Goal: Book appointment/travel/reservation

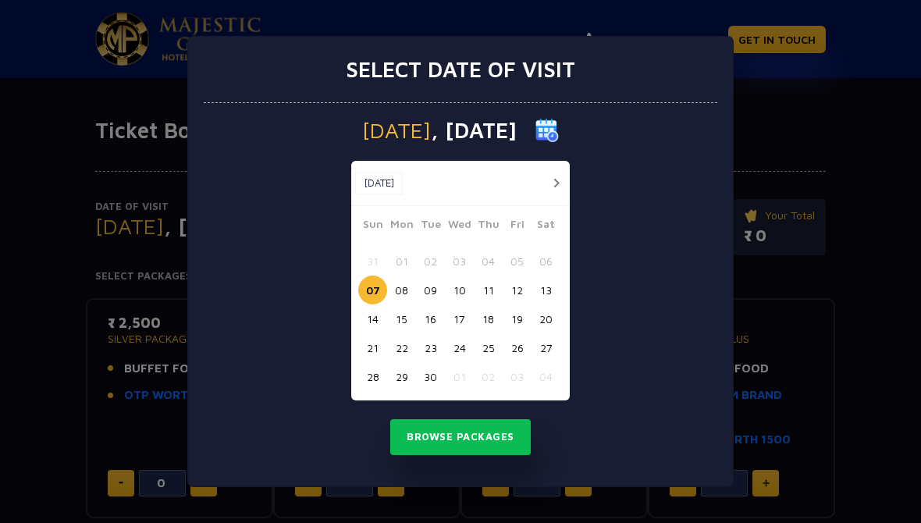
click at [547, 171] on div "[DATE] [DATE]" at bounding box center [460, 183] width 219 height 45
click at [563, 176] on button "button" at bounding box center [557, 183] width 20 height 20
click at [558, 178] on button "button" at bounding box center [557, 183] width 20 height 20
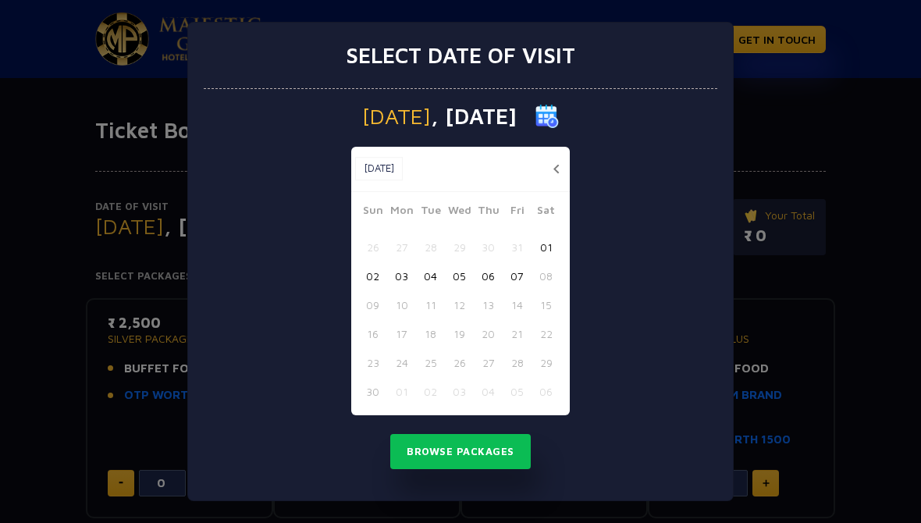
click at [521, 276] on button "07" at bounding box center [517, 276] width 29 height 29
click at [553, 161] on button "button" at bounding box center [557, 169] width 20 height 20
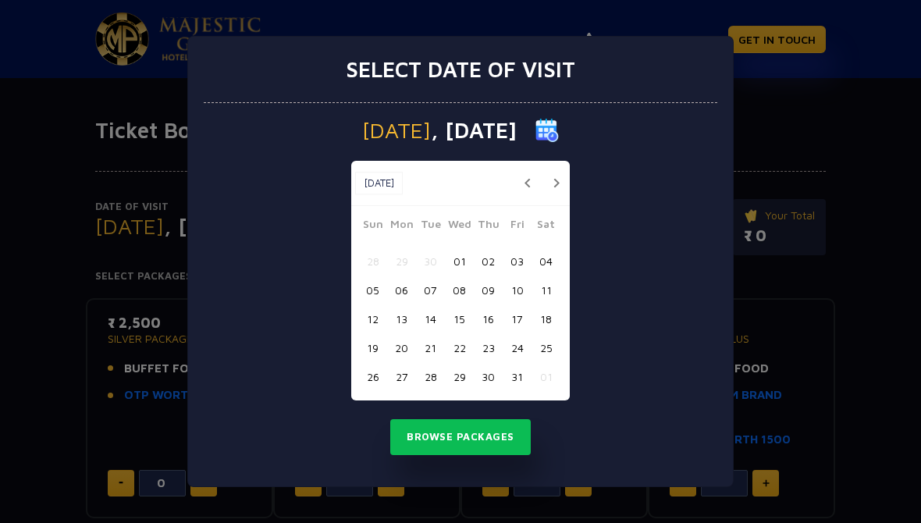
click at [529, 179] on button "button" at bounding box center [528, 183] width 20 height 20
click at [551, 179] on button "button" at bounding box center [557, 183] width 20 height 20
click at [488, 255] on button "02" at bounding box center [488, 261] width 29 height 29
click at [451, 437] on button "Browse Packages" at bounding box center [460, 437] width 141 height 36
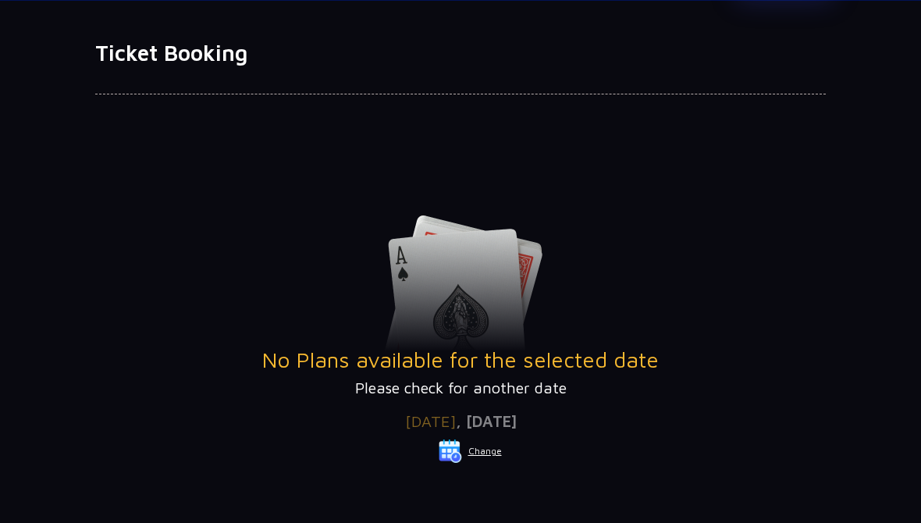
scroll to position [66, 0]
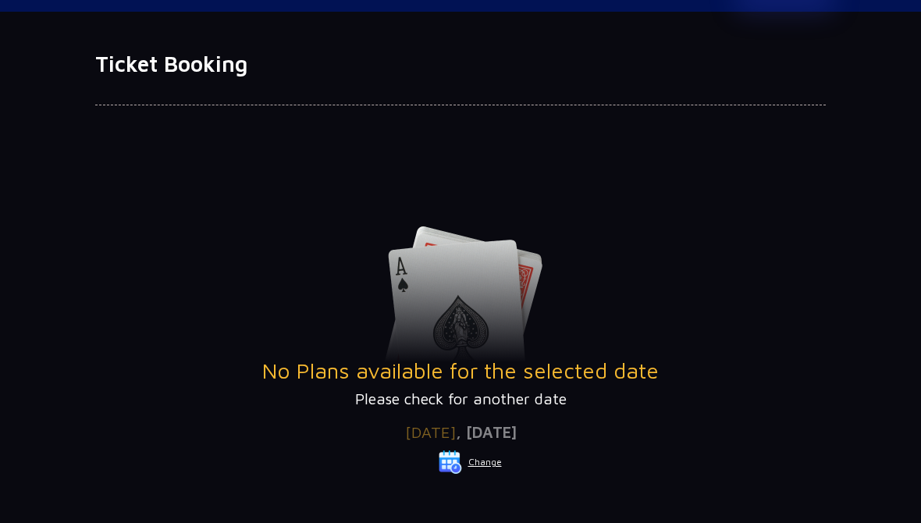
click at [484, 454] on button "Change" at bounding box center [470, 463] width 65 height 25
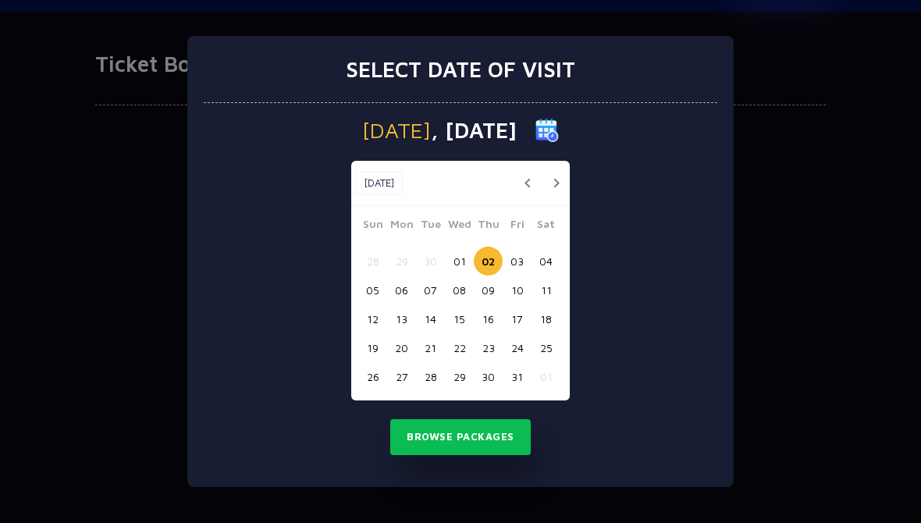
click at [461, 258] on button "01" at bounding box center [459, 261] width 29 height 29
click at [431, 433] on button "Browse Packages" at bounding box center [460, 437] width 141 height 36
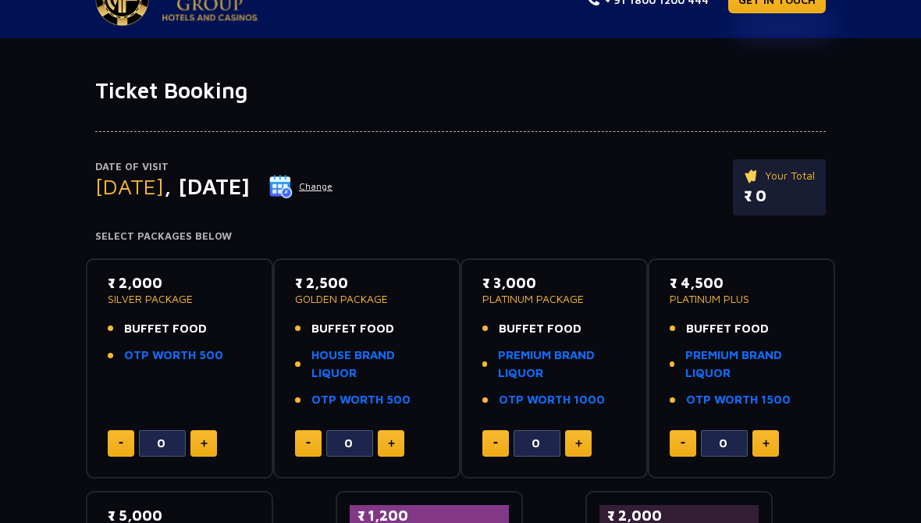
scroll to position [39, 0]
click at [333, 183] on button "Change" at bounding box center [301, 187] width 65 height 25
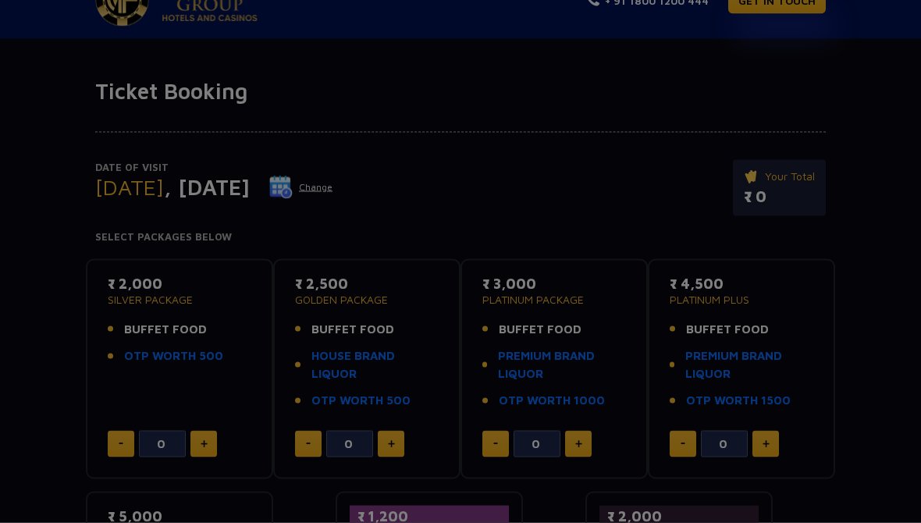
scroll to position [40, 0]
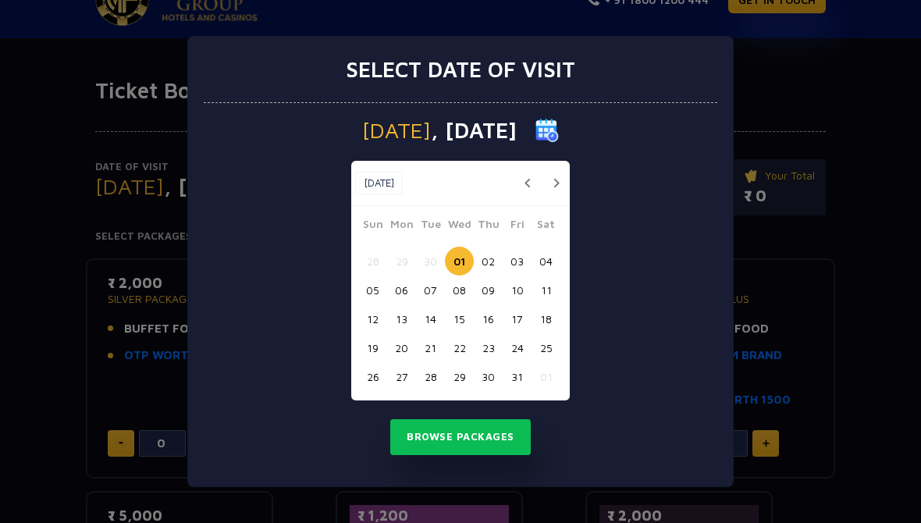
click at [531, 171] on div "[DATE] [DATE]" at bounding box center [460, 183] width 219 height 45
click at [530, 177] on button "button" at bounding box center [528, 183] width 20 height 20
click at [403, 350] on button "22" at bounding box center [401, 347] width 29 height 29
click at [555, 176] on button "button" at bounding box center [557, 183] width 20 height 20
click at [559, 178] on button "button" at bounding box center [557, 183] width 20 height 20
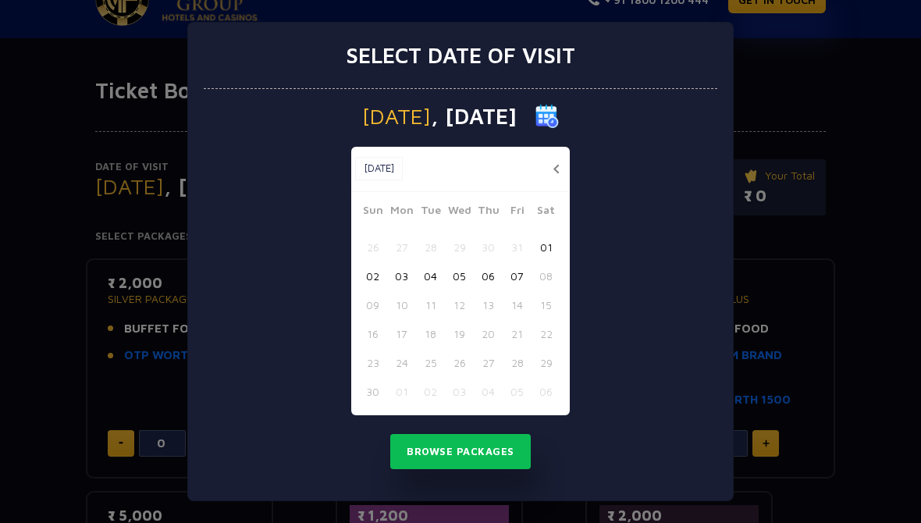
click at [488, 264] on button "06" at bounding box center [488, 276] width 29 height 29
click at [436, 455] on button "Browse Packages" at bounding box center [460, 452] width 141 height 36
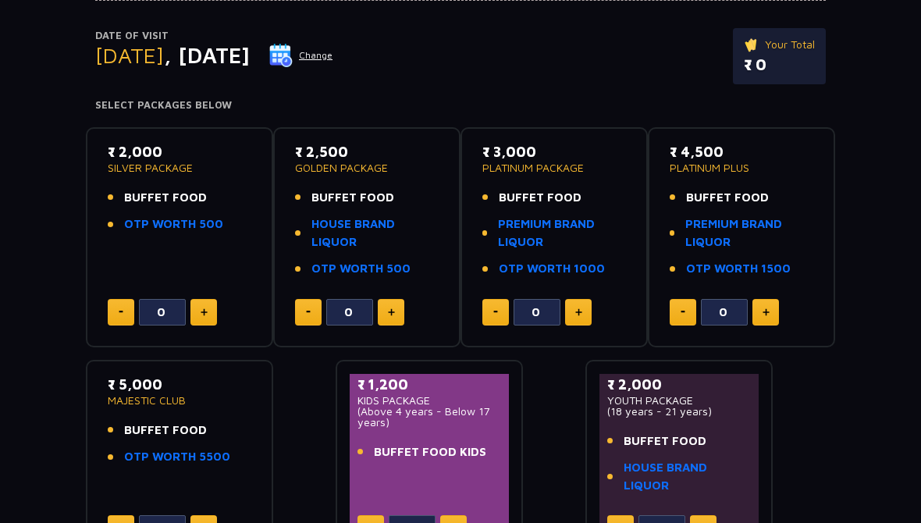
scroll to position [170, 0]
